Goal: Task Accomplishment & Management: Manage account settings

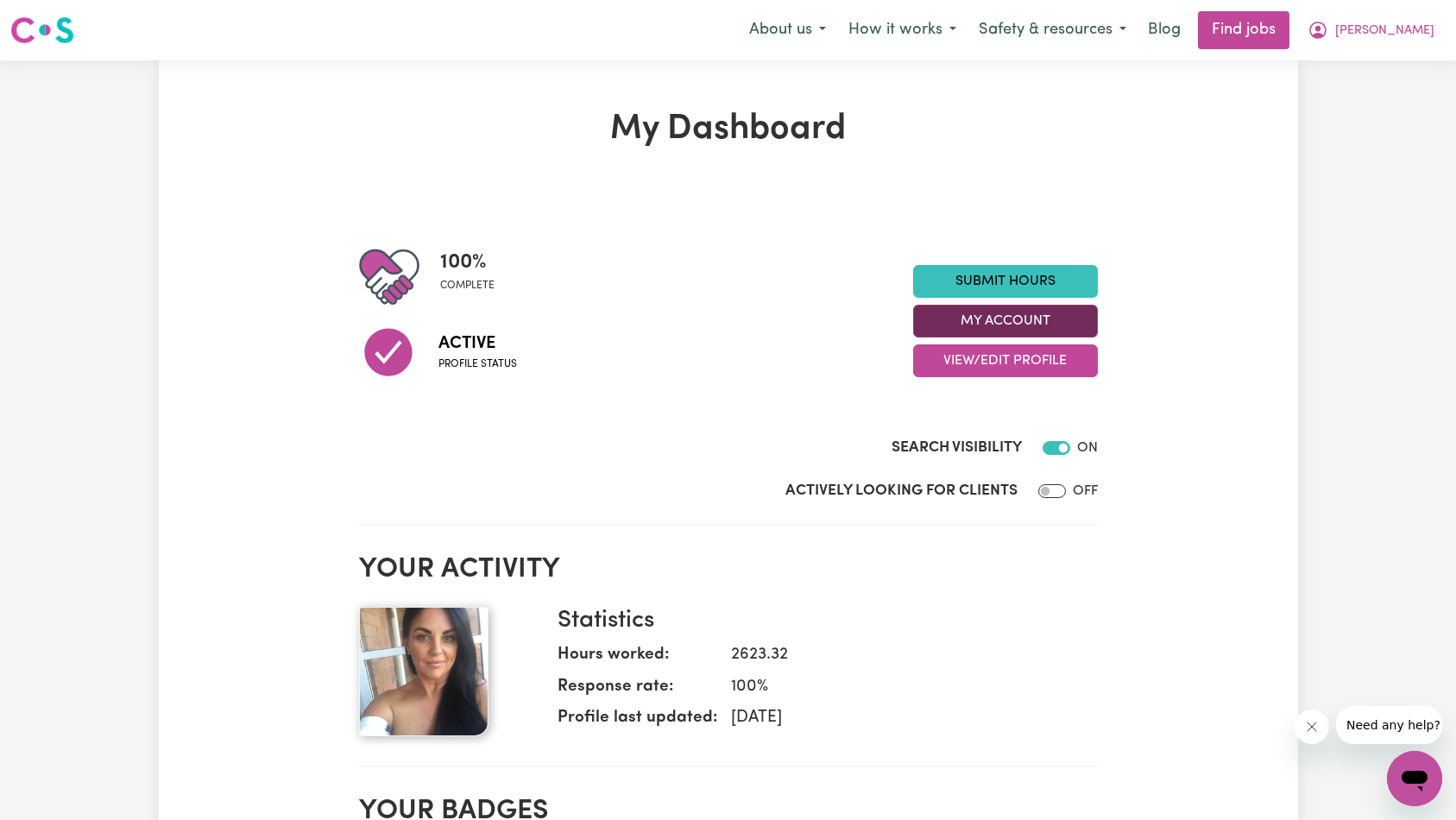
click at [1041, 319] on button "My Account" at bounding box center [1005, 321] width 185 height 33
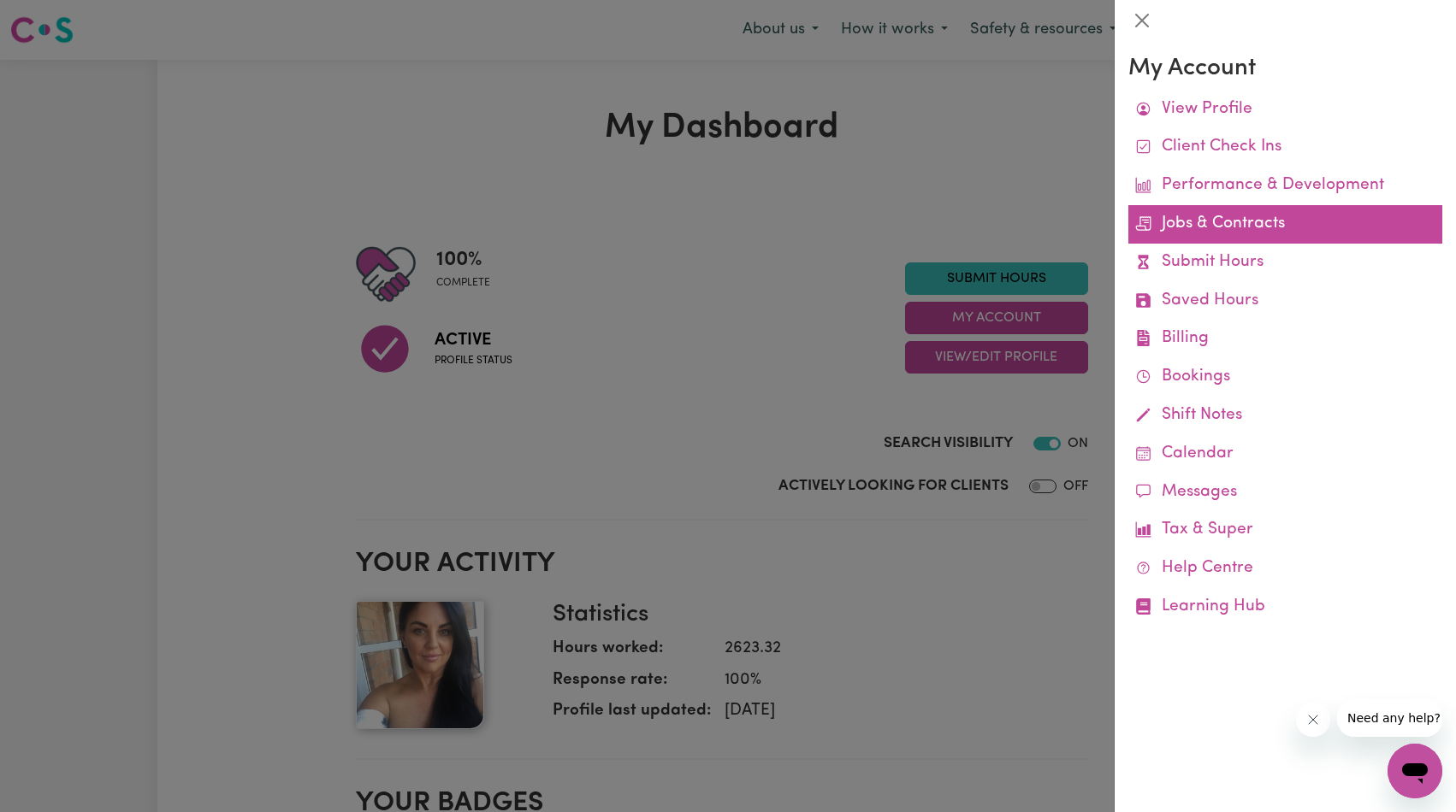
click at [1238, 230] on link "Jobs & Contracts" at bounding box center [1285, 225] width 314 height 39
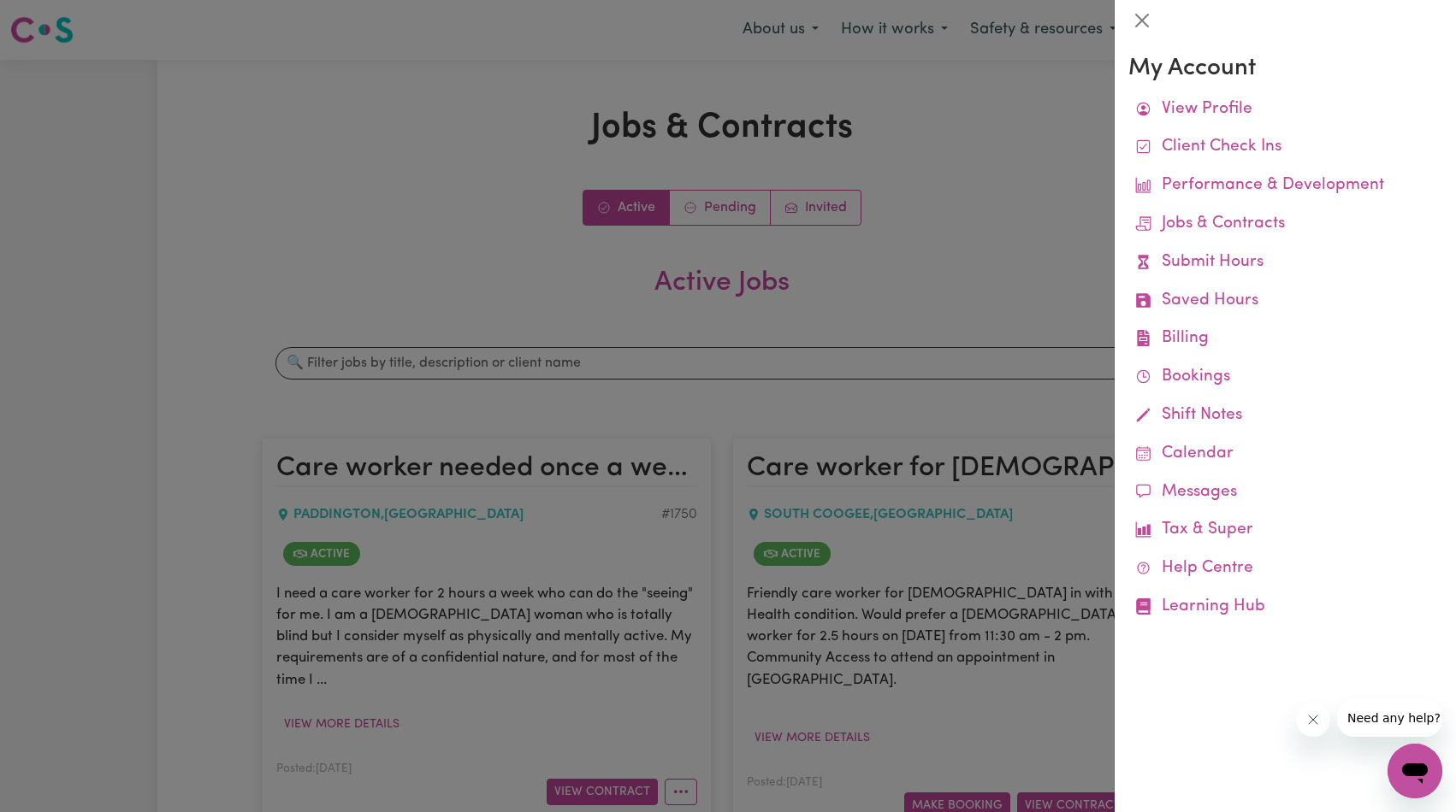
click at [1418, 28] on div at bounding box center [1285, 21] width 341 height 41
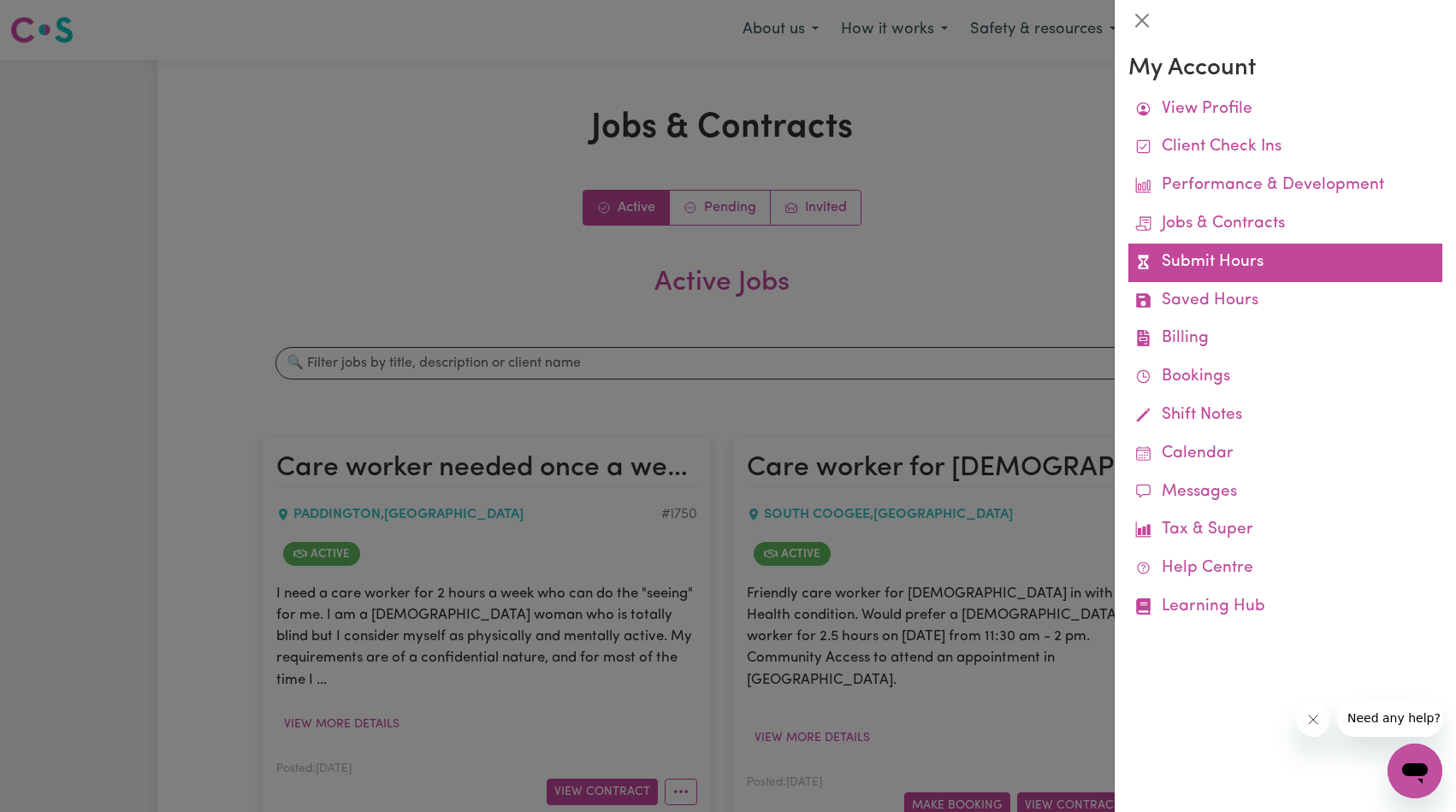
click at [1198, 257] on link "Submit Hours" at bounding box center [1285, 263] width 314 height 39
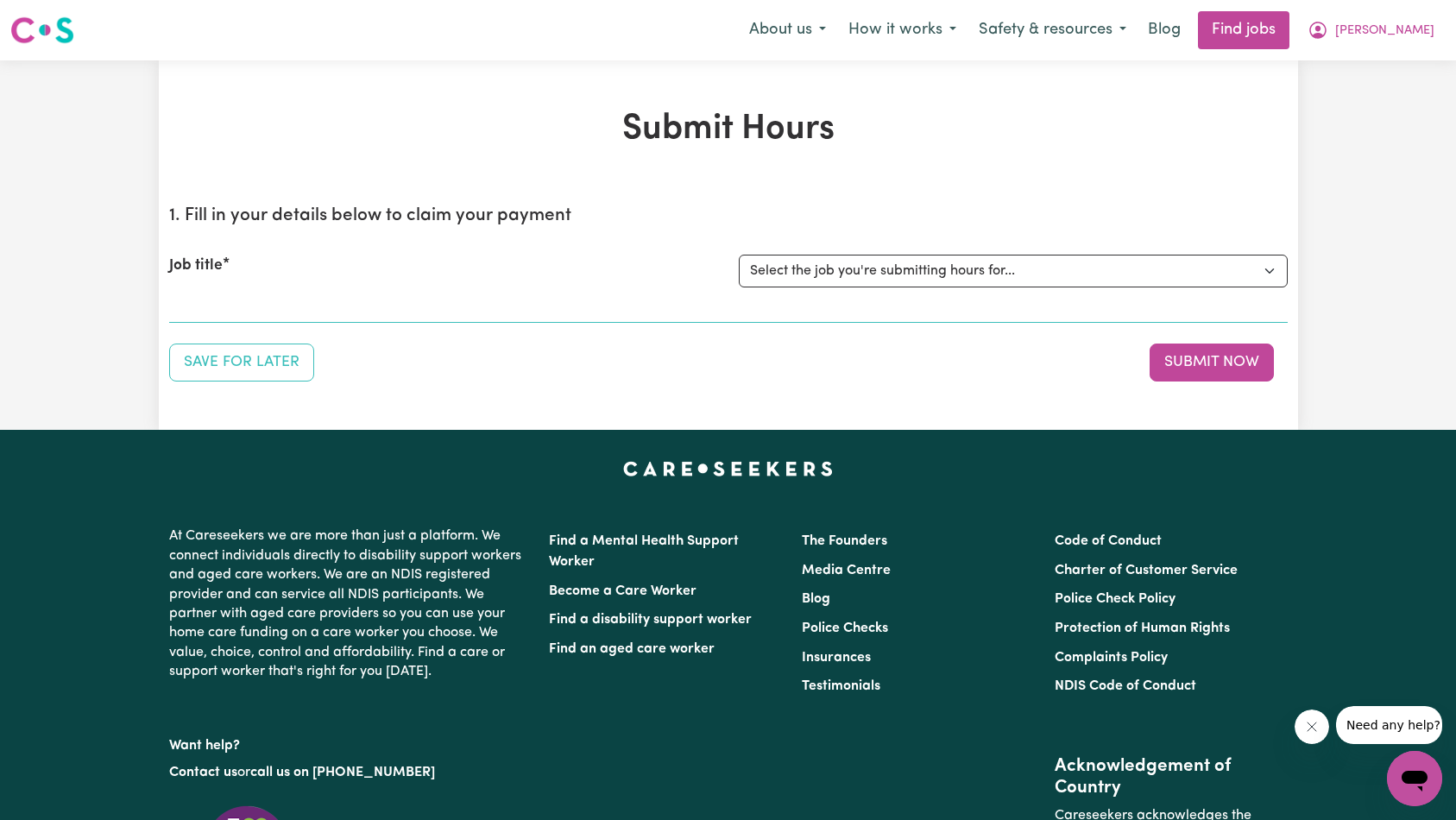
click at [958, 277] on select "Select the job you're submitting hours for... [[PERSON_NAME]] Care worker neede…" at bounding box center [1013, 271] width 549 height 33
select select "1332"
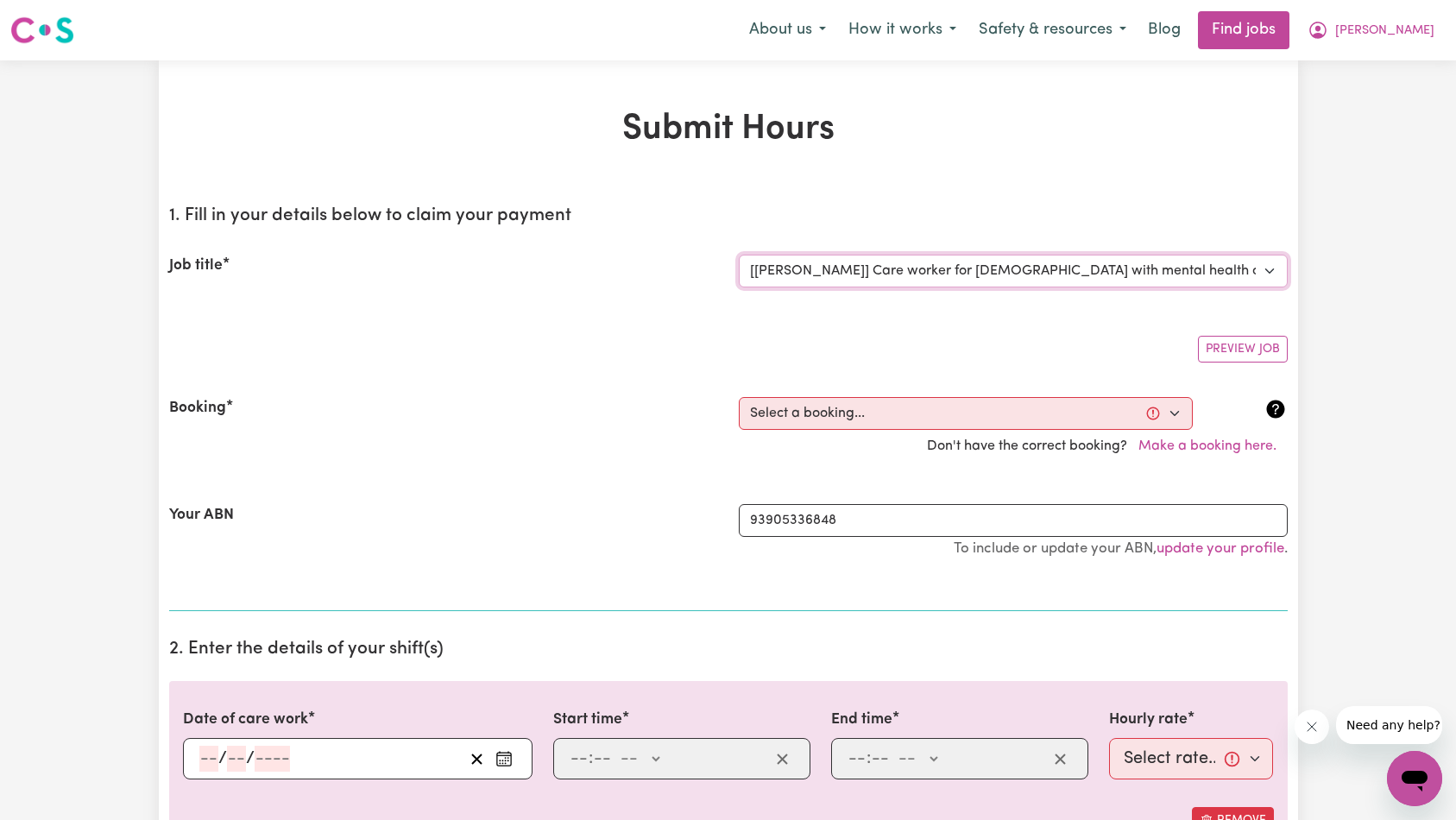
scroll to position [169, 0]
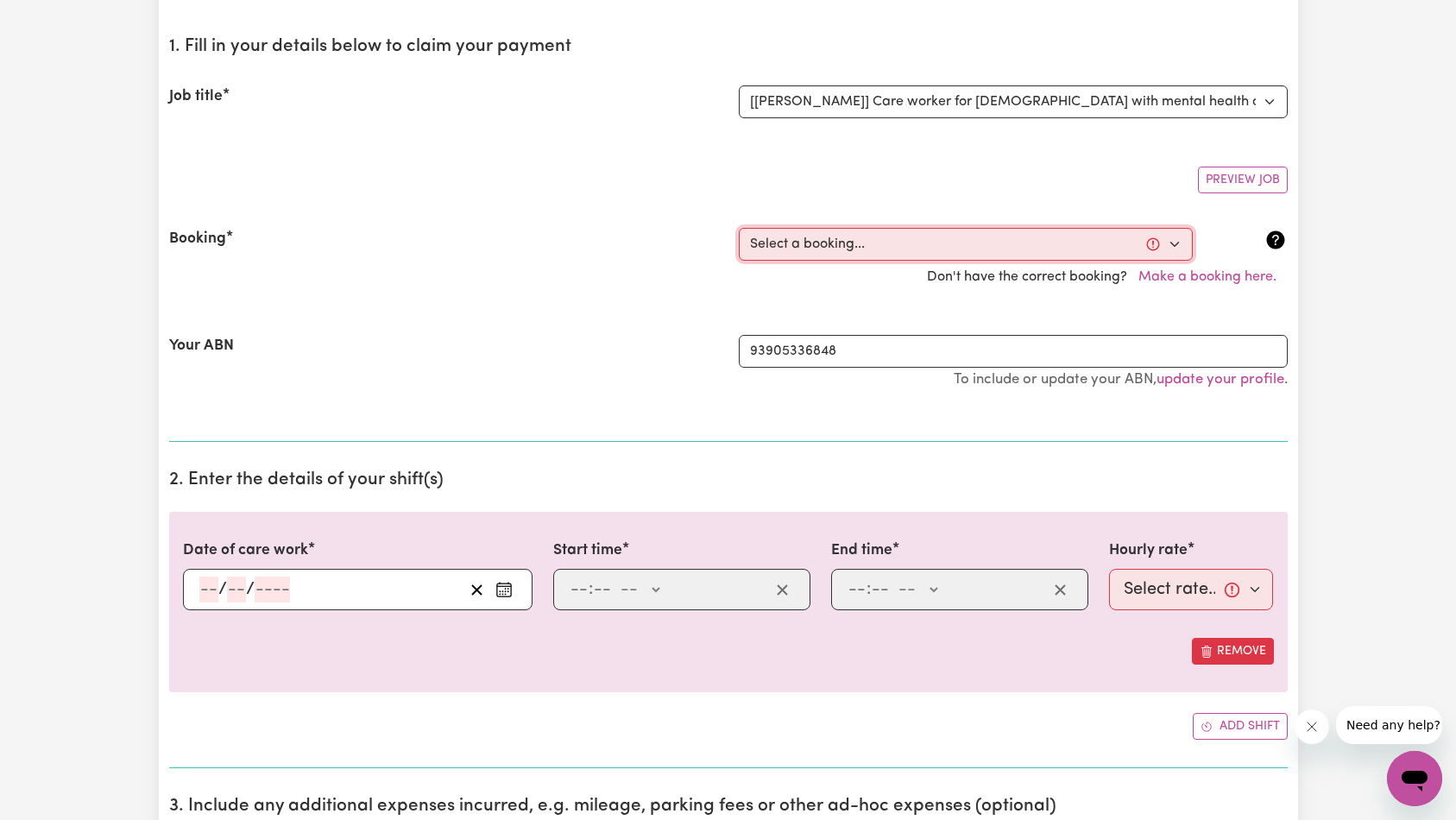
click at [823, 246] on select "Select a booking... [DATE] 11:00am to 03:00pm (RECURRING) [DATE] 11:00am to 03:…" at bounding box center [965, 244] width 454 height 33
select select "345878"
type input "[DATE]"
type input "28"
type input "7"
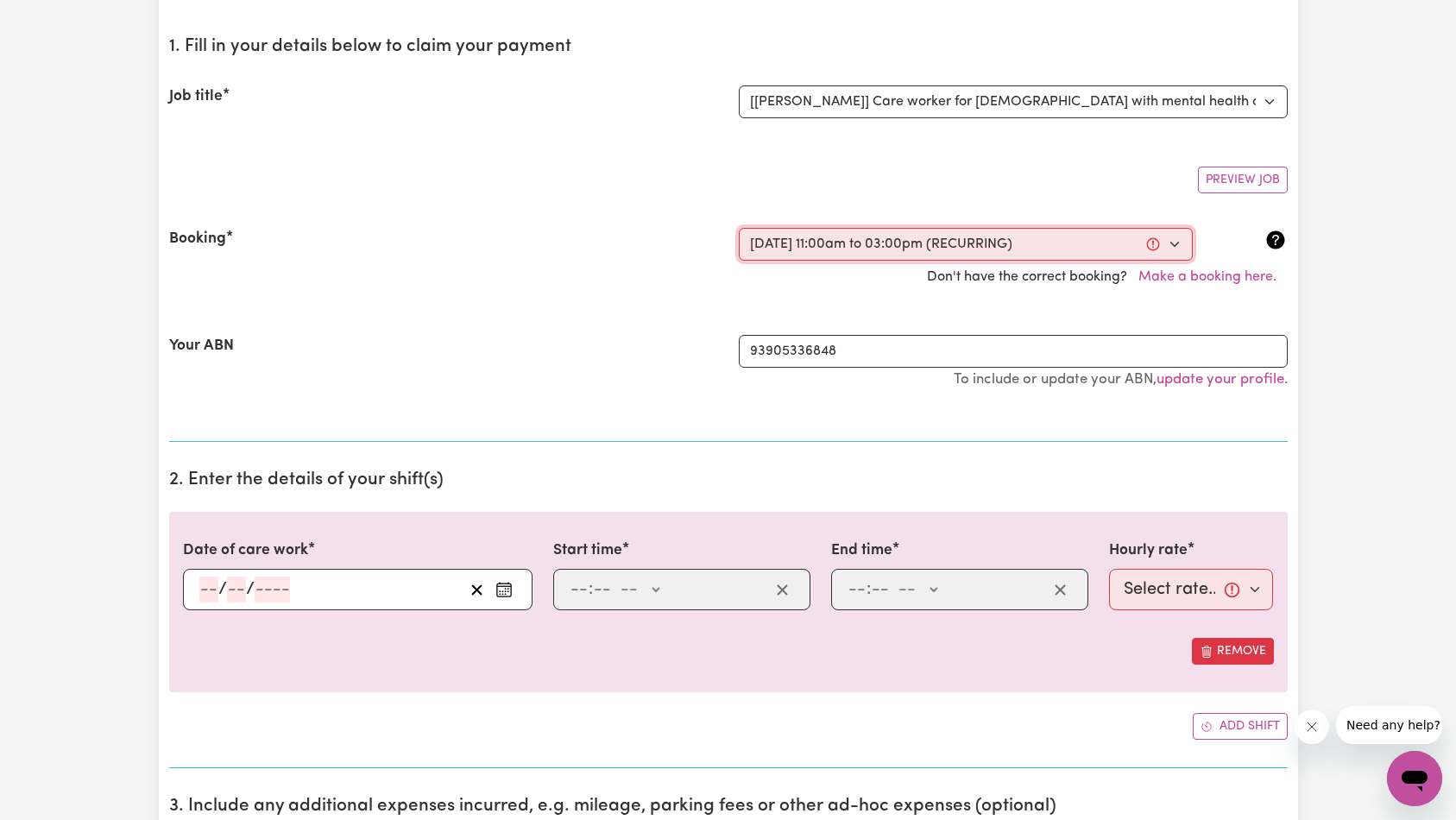
type input "2025"
type input "11:00"
type input "11"
type input "0"
select select "am"
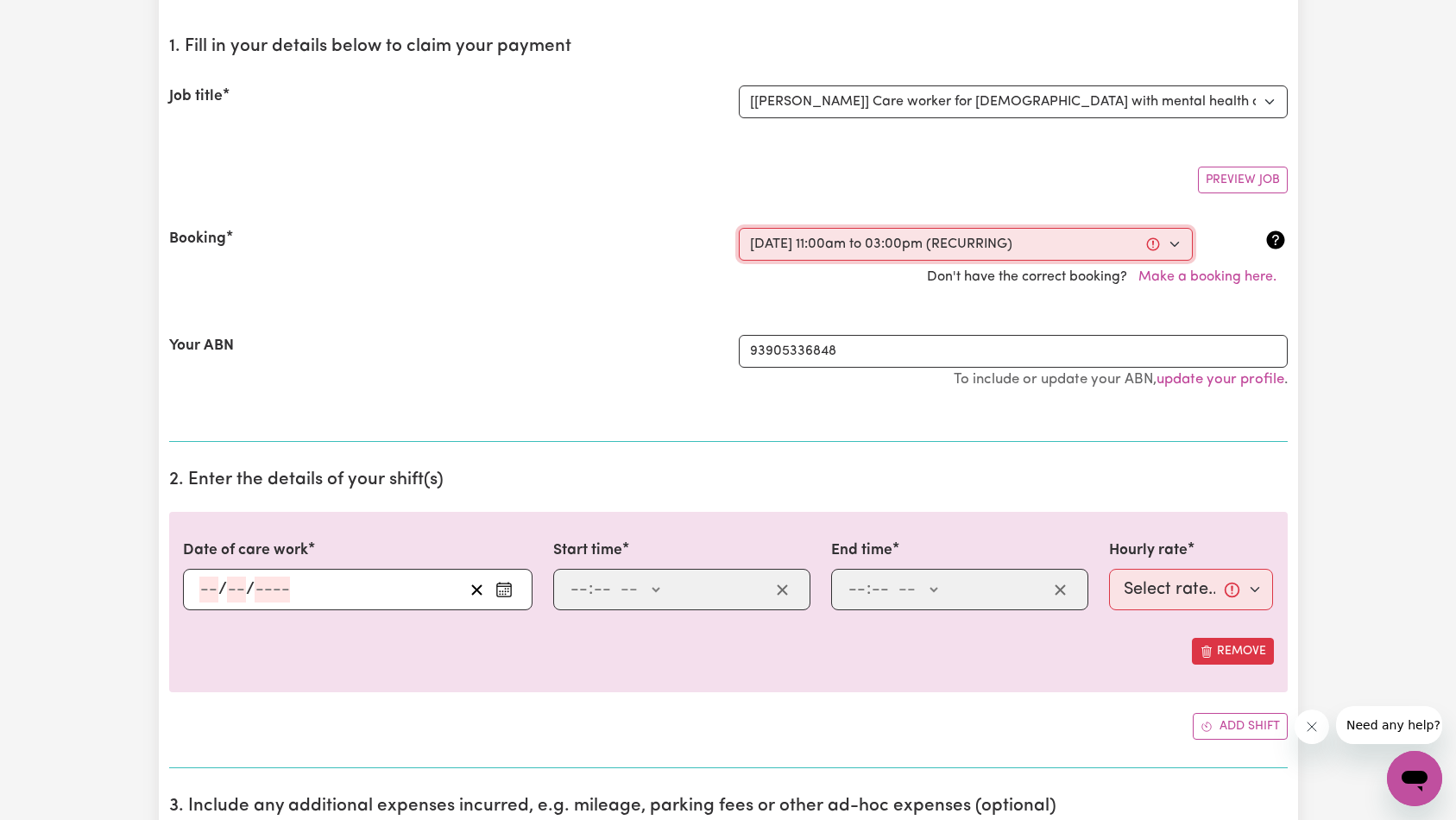
type input "15:00"
type input "3"
type input "0"
select select "pm"
select select "47.82-Weekday"
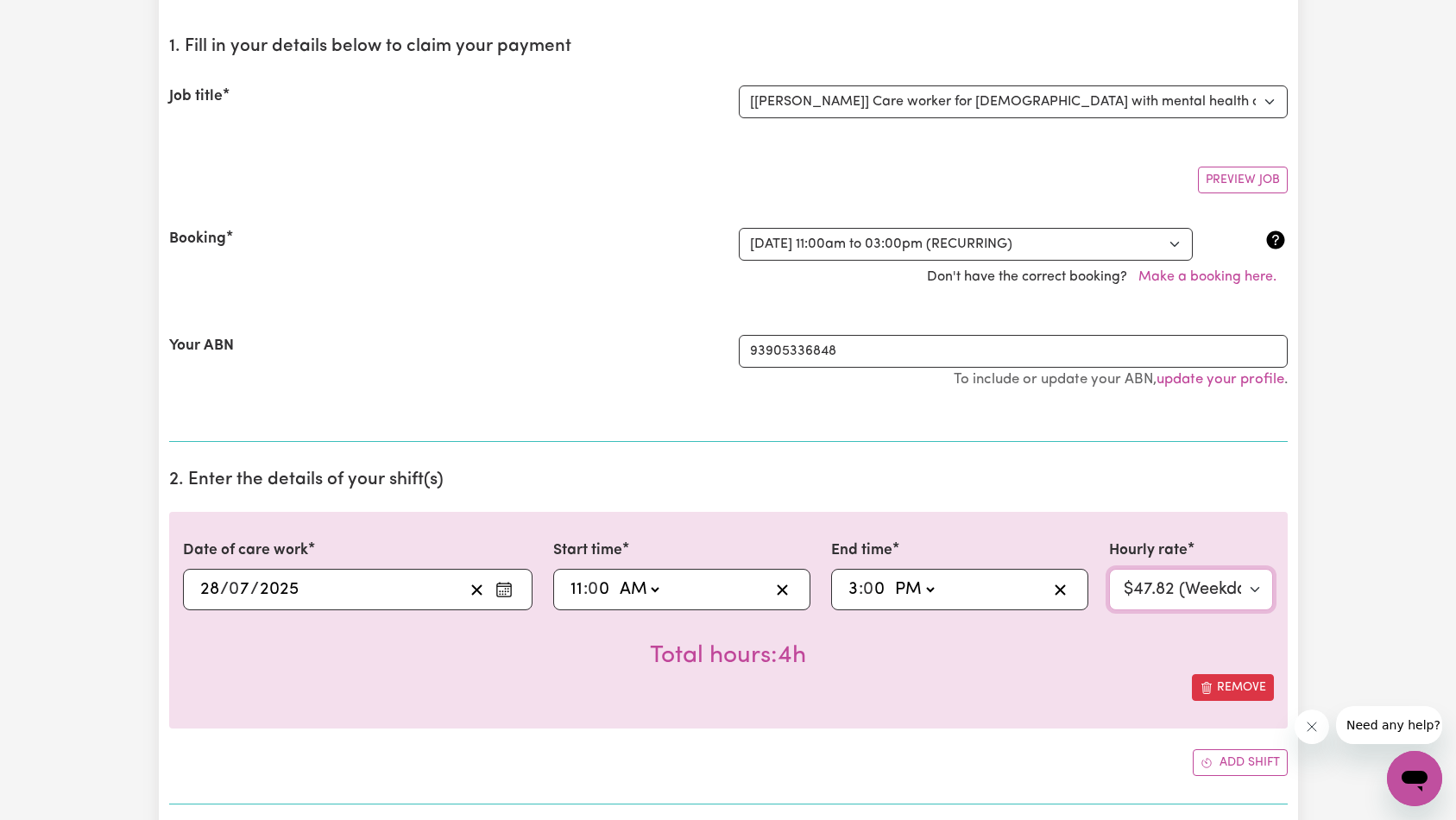
click at [1179, 593] on select "Select rate... $47.82 (Weekday) $53.01 ([DATE]) $66.53 ([DATE]) $91.48 (Public …" at bounding box center [1191, 590] width 165 height 42
click at [1187, 594] on select "Select rate... $47.82 (Weekday) $53.01 ([DATE]) $66.53 ([DATE]) $91.48 (Public …" at bounding box center [1191, 590] width 165 height 42
click at [1174, 584] on select "Select rate... $47.82 (Weekday) $53.01 ([DATE]) $66.53 ([DATE]) $91.48 (Public …" at bounding box center [1191, 590] width 165 height 42
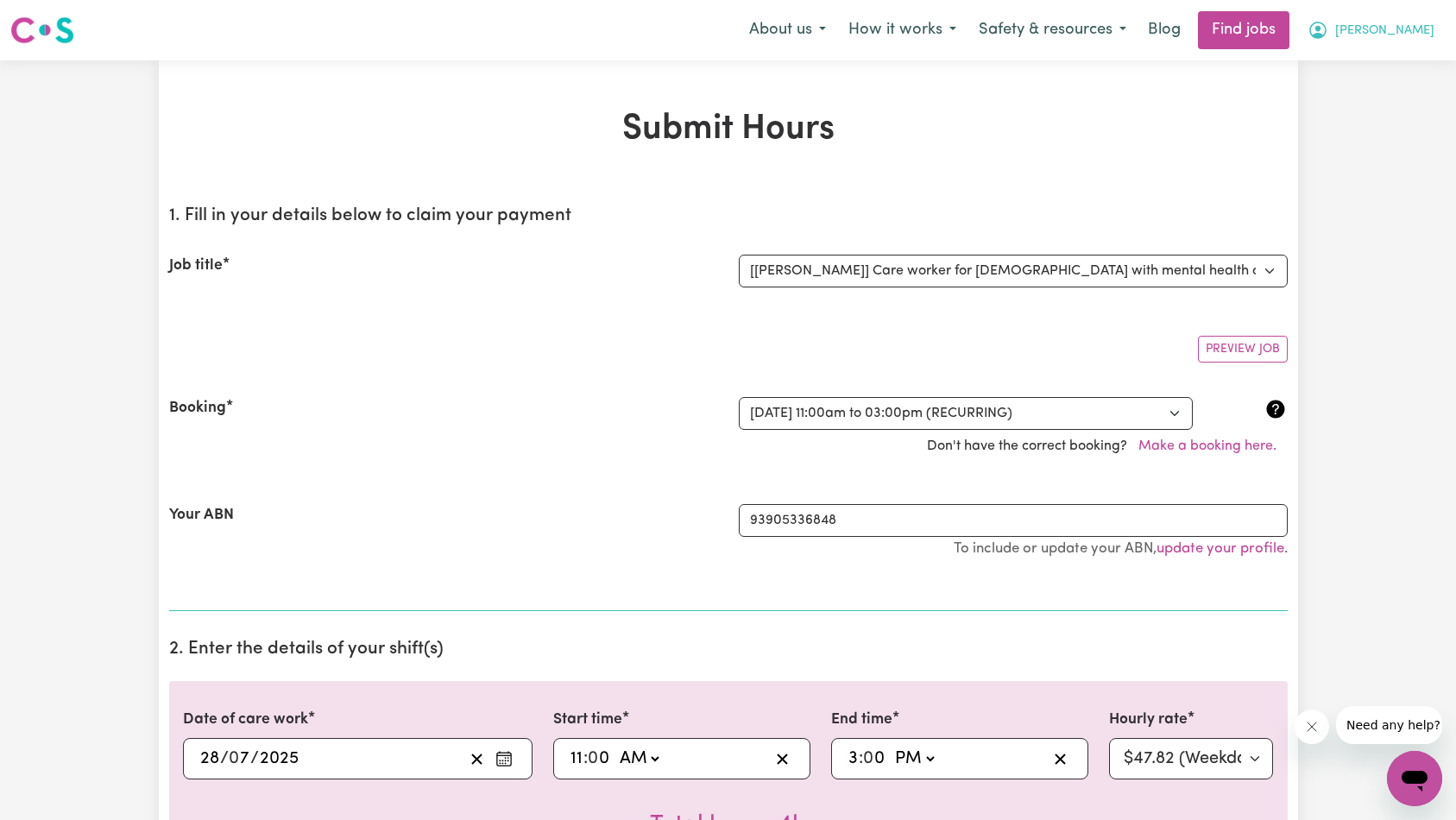
click at [1402, 32] on span "[PERSON_NAME]" at bounding box center [1385, 31] width 99 height 19
click at [1388, 101] on link "My Dashboard" at bounding box center [1377, 99] width 136 height 33
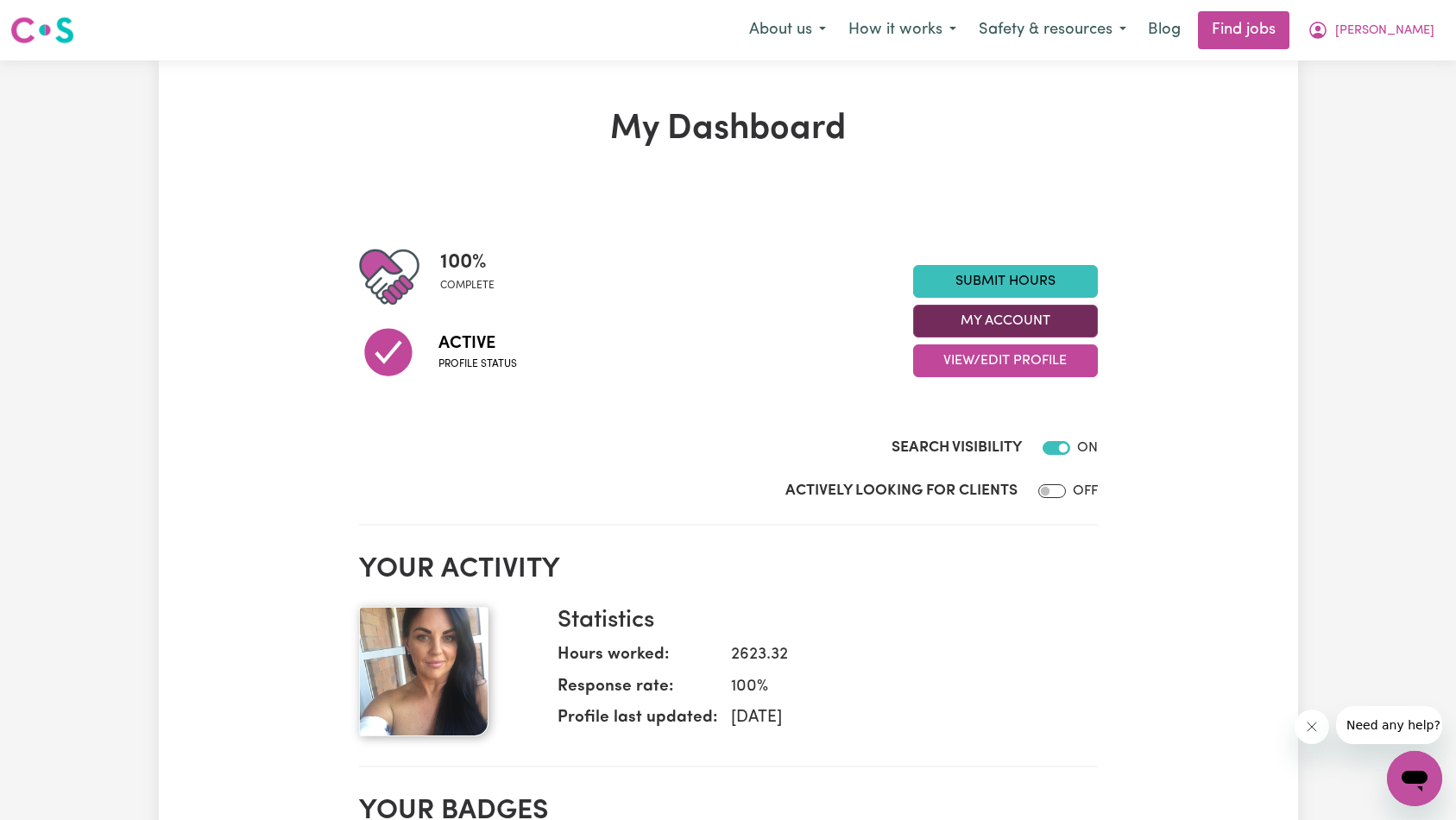
click at [954, 321] on button "My Account" at bounding box center [1005, 321] width 185 height 33
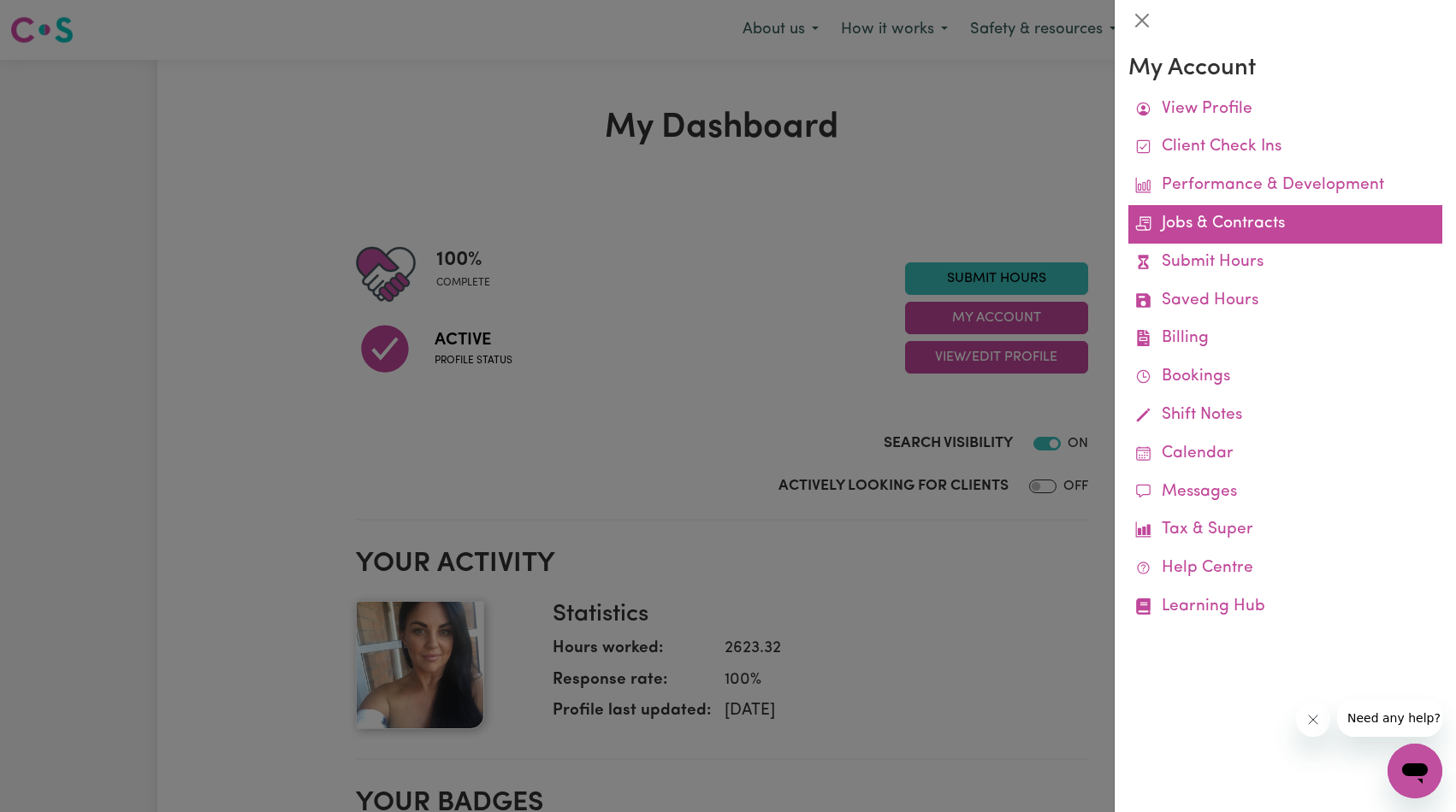
click at [1258, 223] on link "Jobs & Contracts" at bounding box center [1285, 225] width 314 height 39
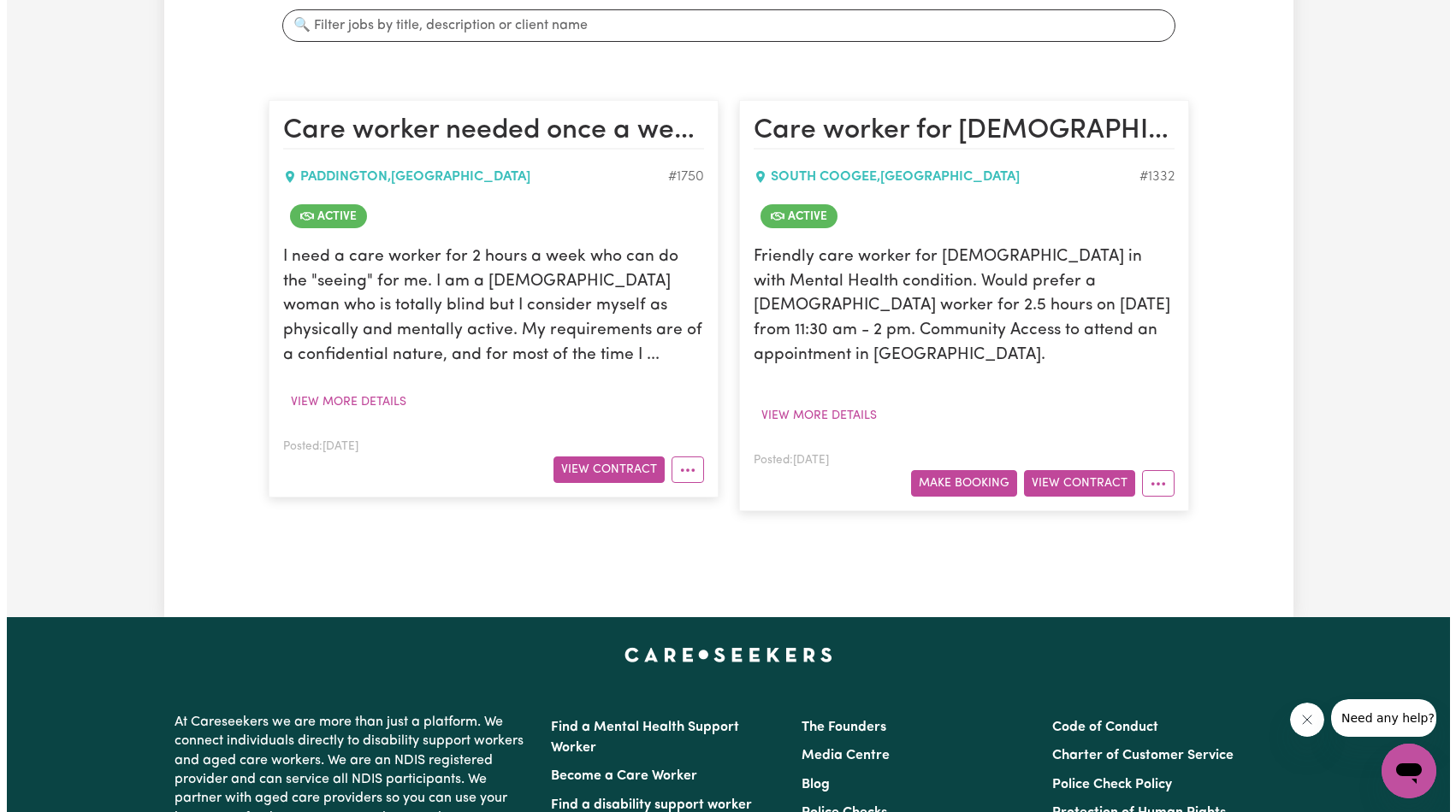
scroll to position [250, 0]
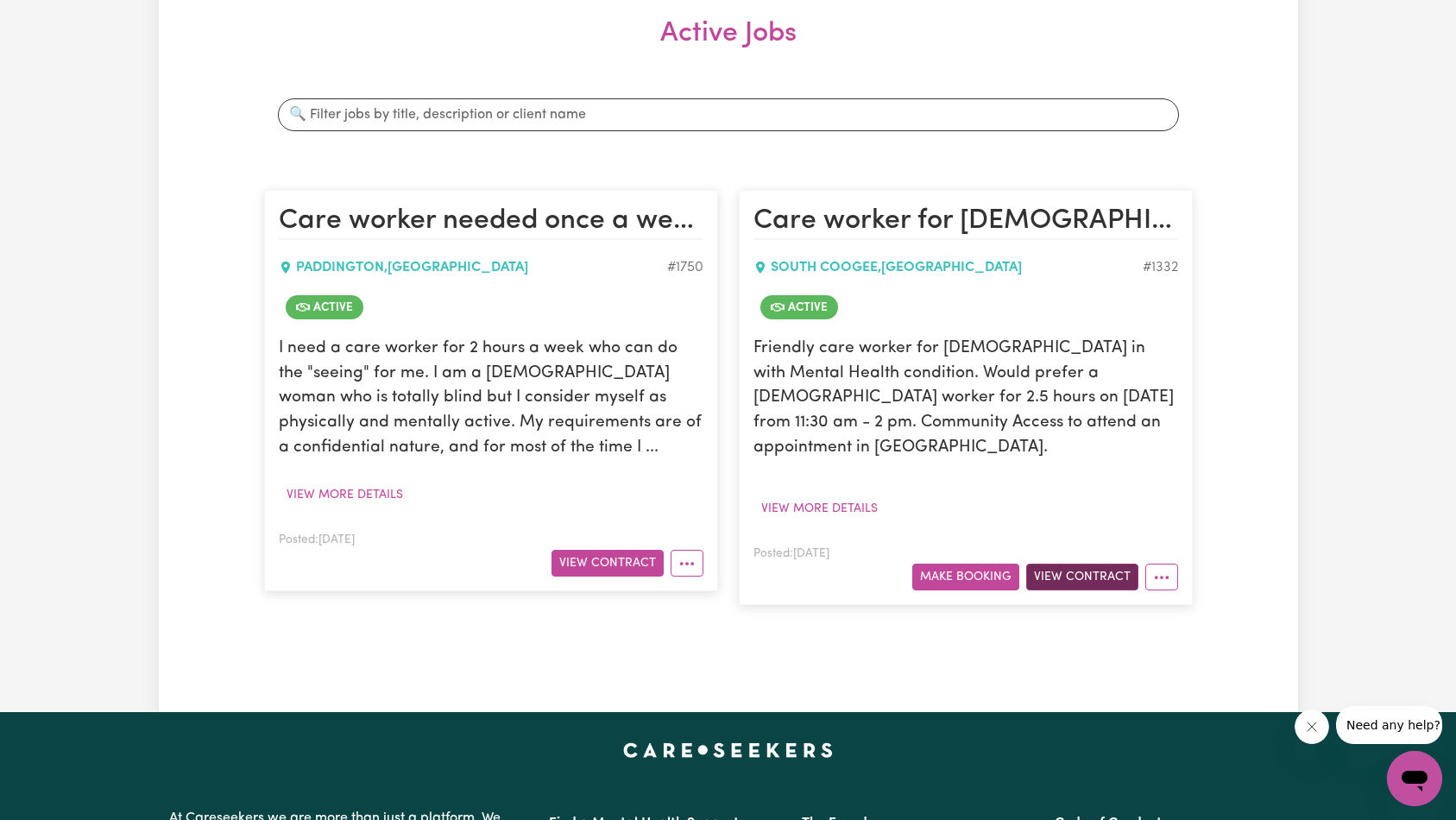
click at [1092, 564] on button "View Contract" at bounding box center [1082, 577] width 112 height 27
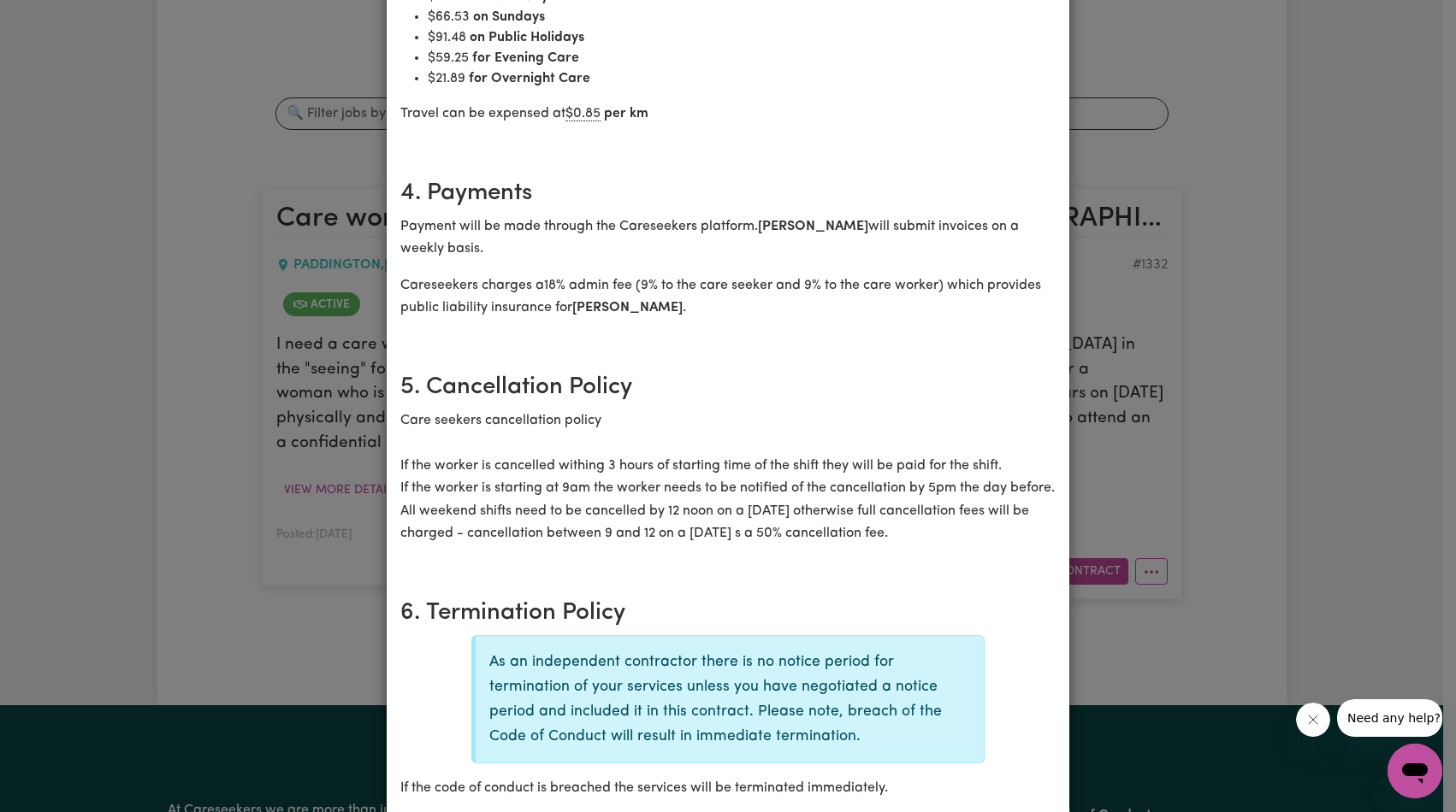
scroll to position [0, 0]
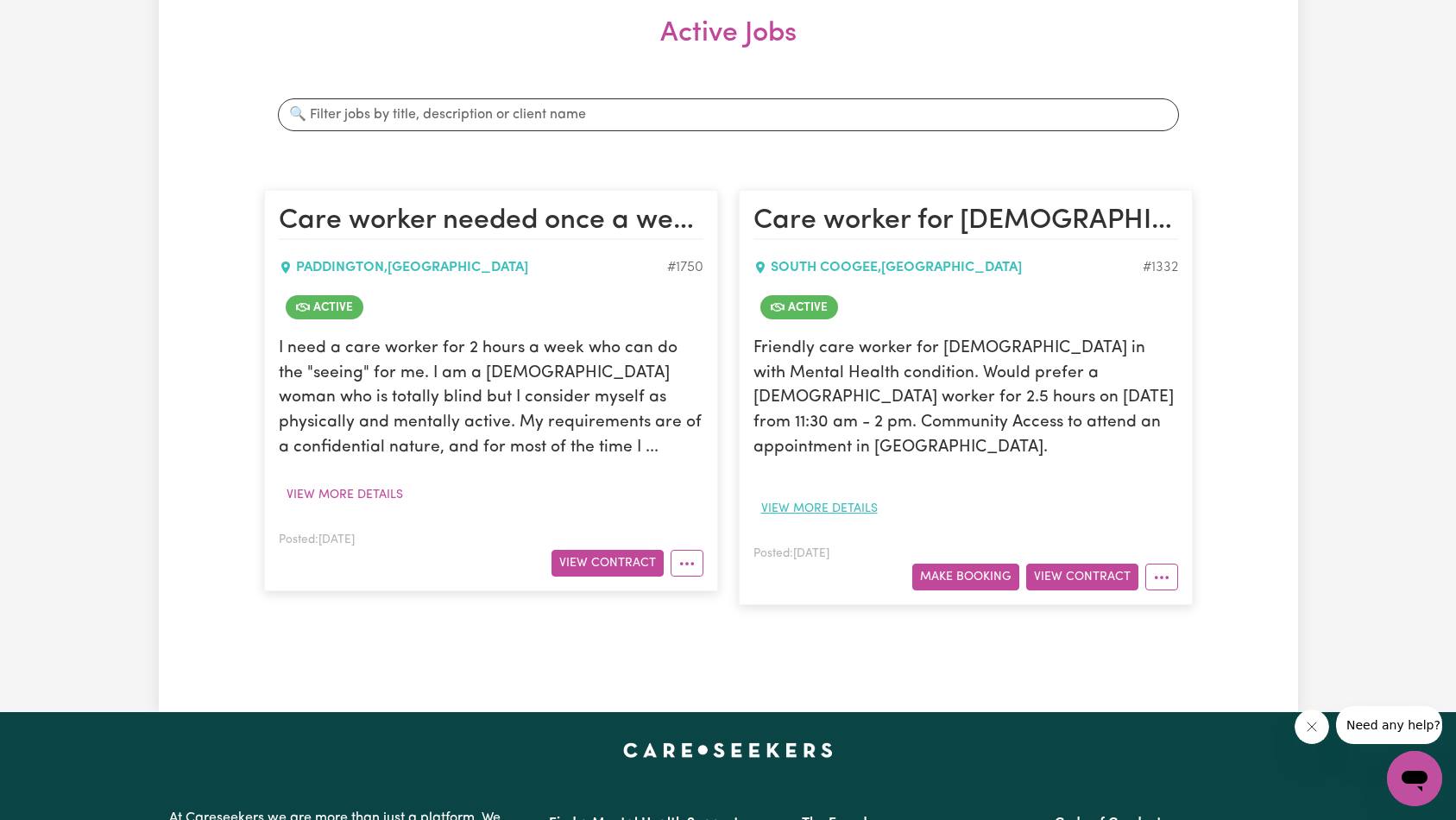
click at [836, 495] on button "View more details" at bounding box center [819, 509] width 132 height 27
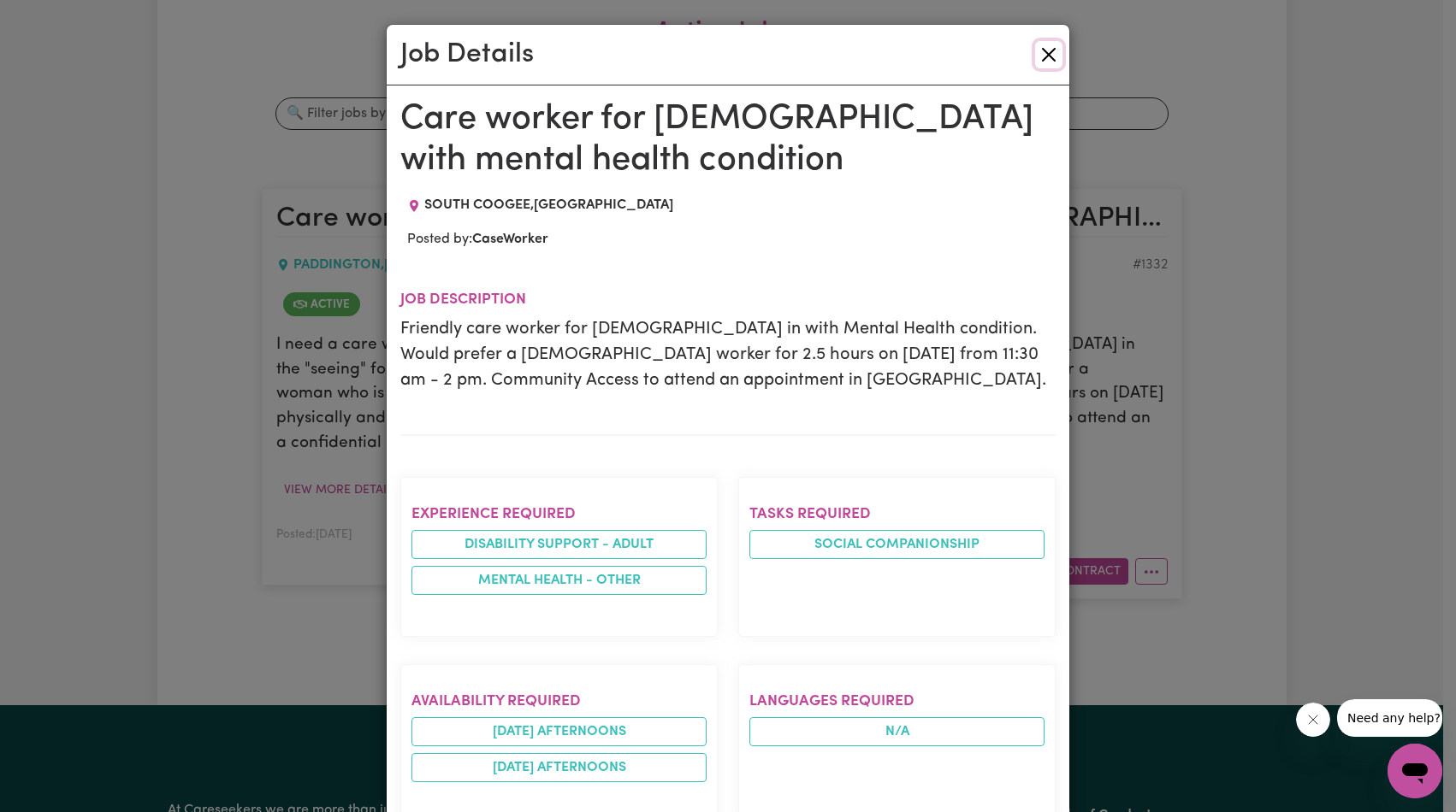
click at [1035, 64] on button "Close" at bounding box center [1049, 55] width 28 height 28
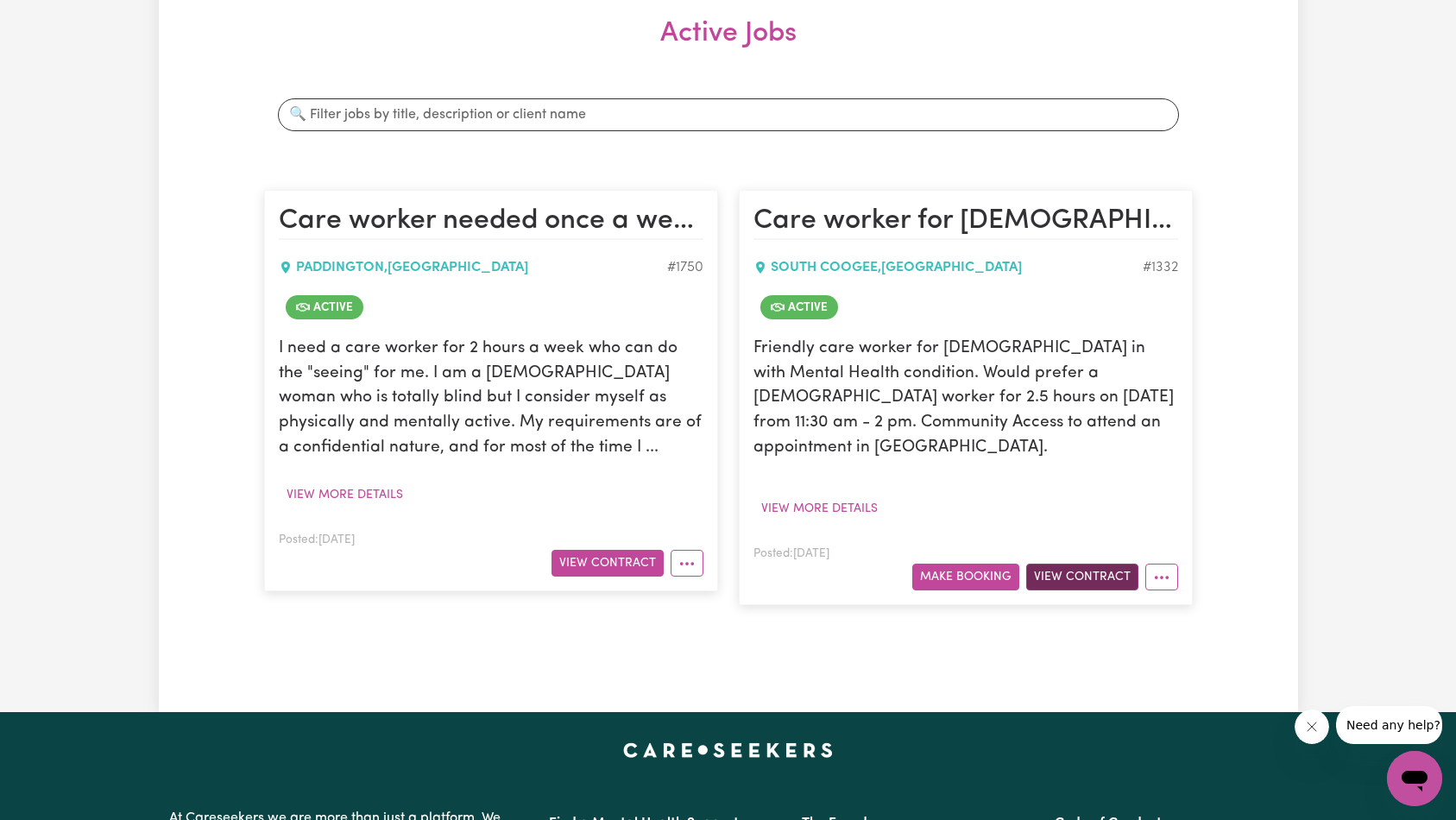
click at [1079, 564] on button "View Contract" at bounding box center [1082, 577] width 112 height 27
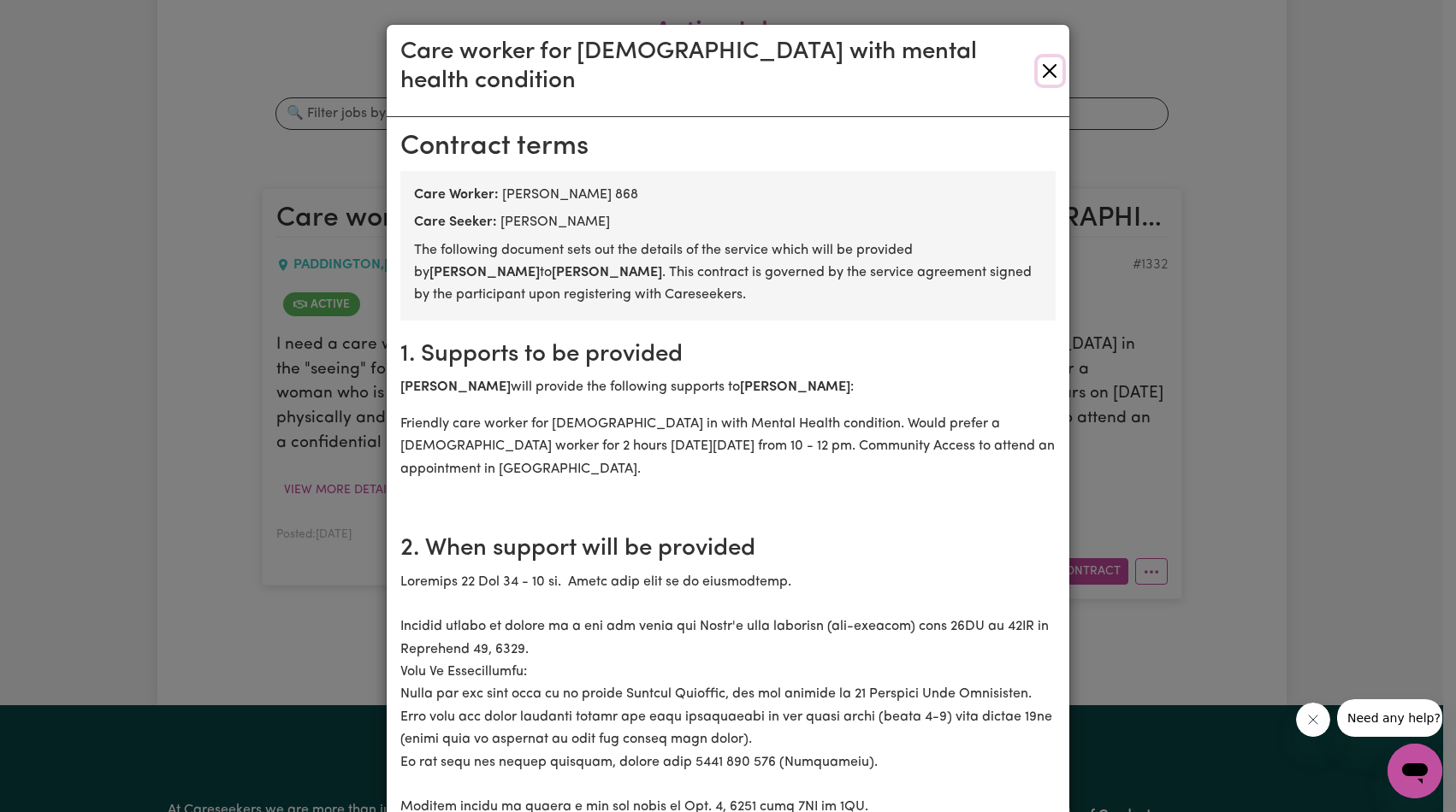
click at [1045, 57] on button "Close" at bounding box center [1050, 71] width 25 height 28
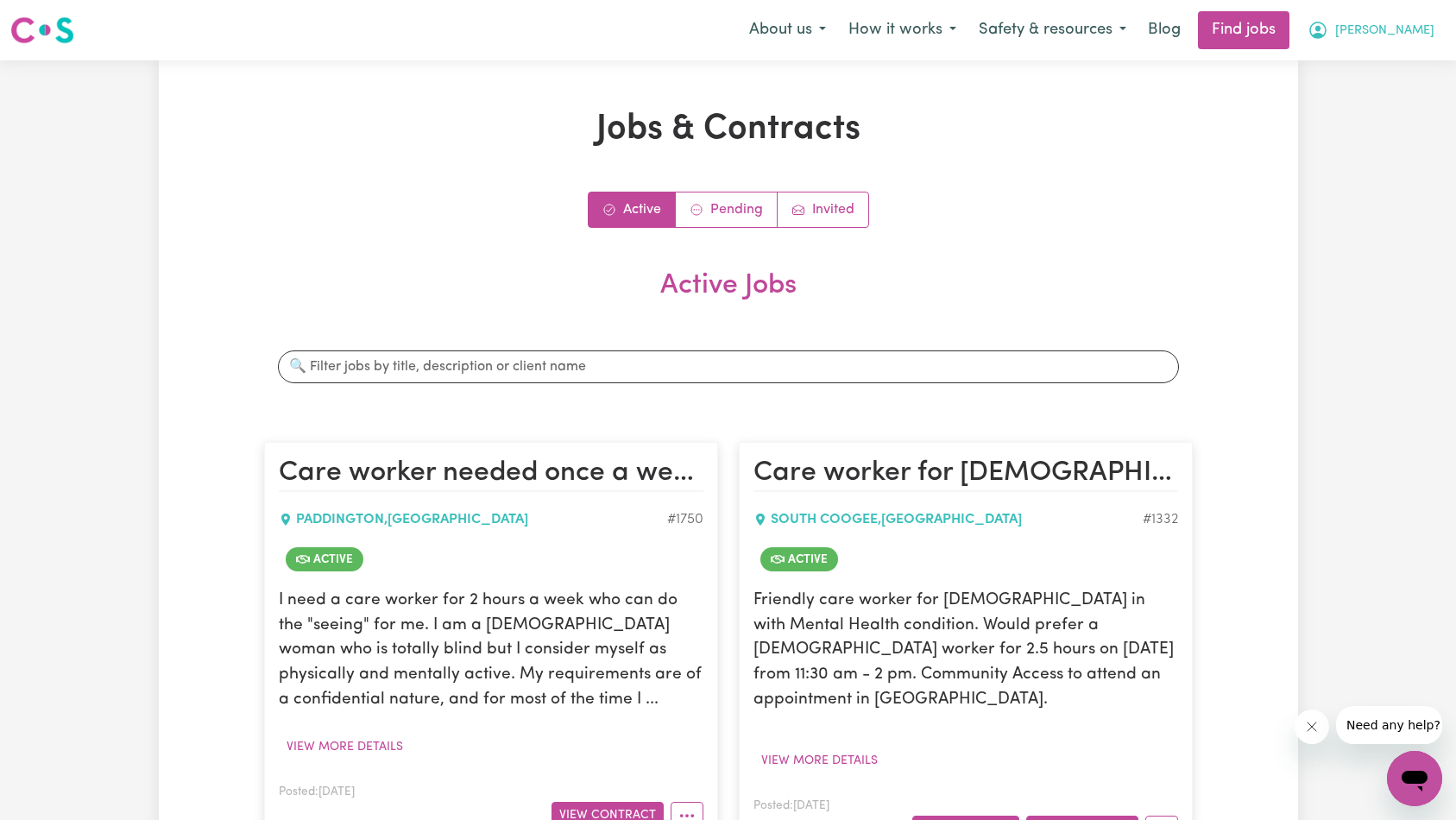
click at [1401, 39] on span "[PERSON_NAME]" at bounding box center [1385, 31] width 99 height 19
click at [1371, 121] on link "Logout" at bounding box center [1377, 133] width 136 height 33
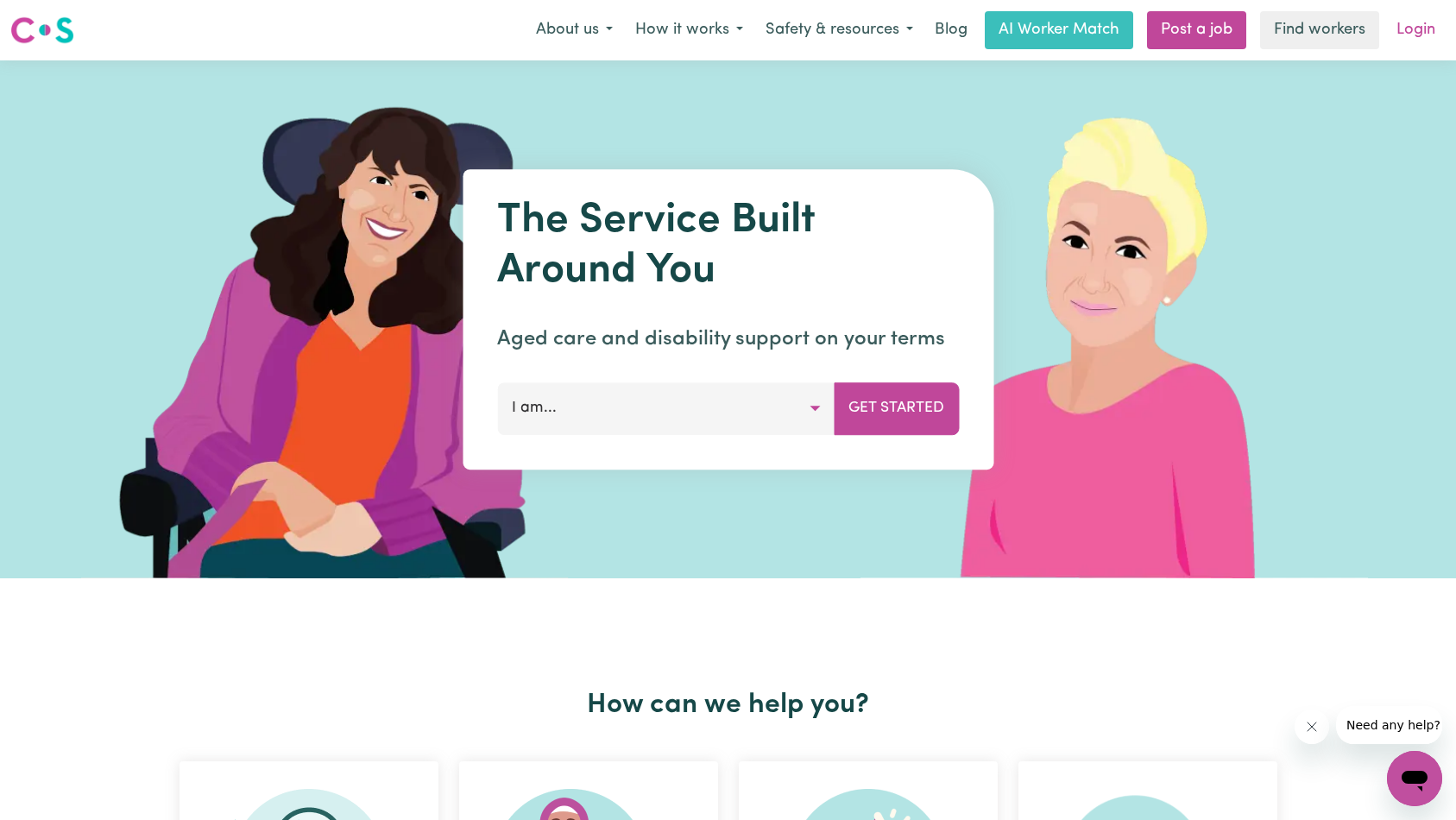
click at [1415, 31] on link "Login" at bounding box center [1416, 31] width 59 height 38
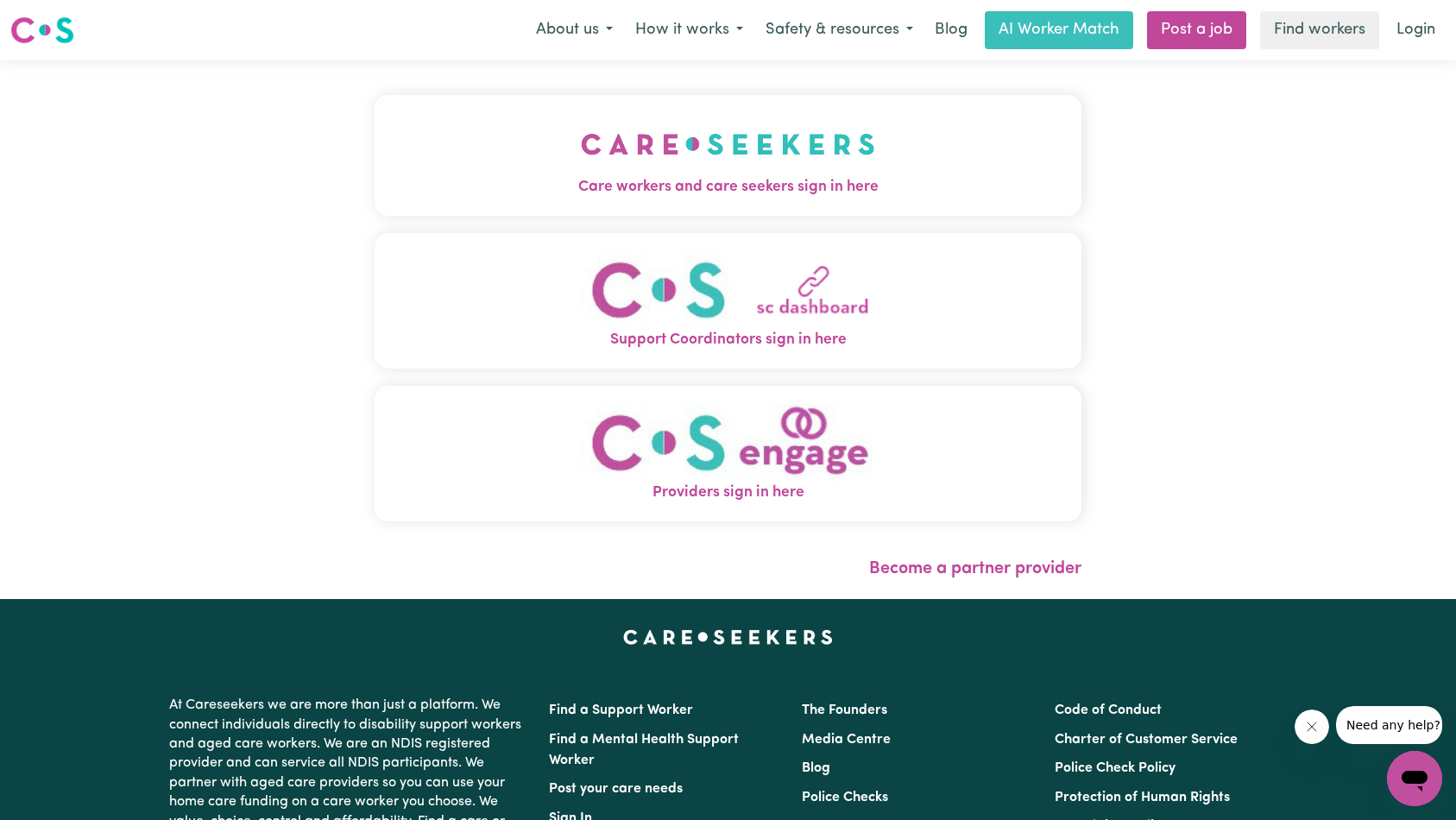
click at [429, 156] on button "Care workers and care seekers sign in here" at bounding box center [729, 155] width 708 height 121
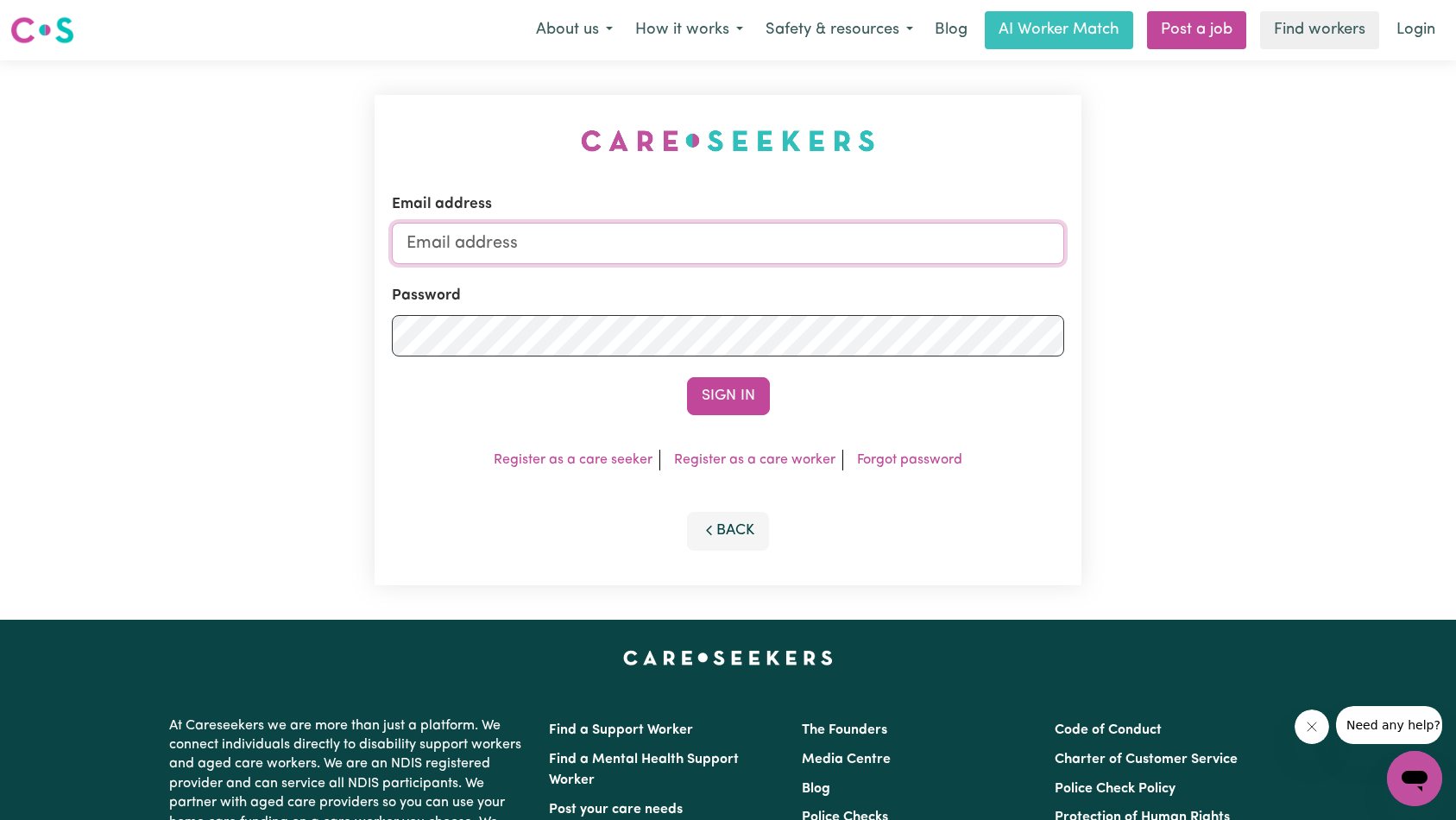
click at [728, 243] on input "Email address" at bounding box center [728, 243] width 673 height 42
type input "[EMAIL_ADDRESS][DOMAIN_NAME]"
click at [720, 398] on button "Sign In" at bounding box center [728, 397] width 83 height 38
